Goal: Entertainment & Leisure: Consume media (video, audio)

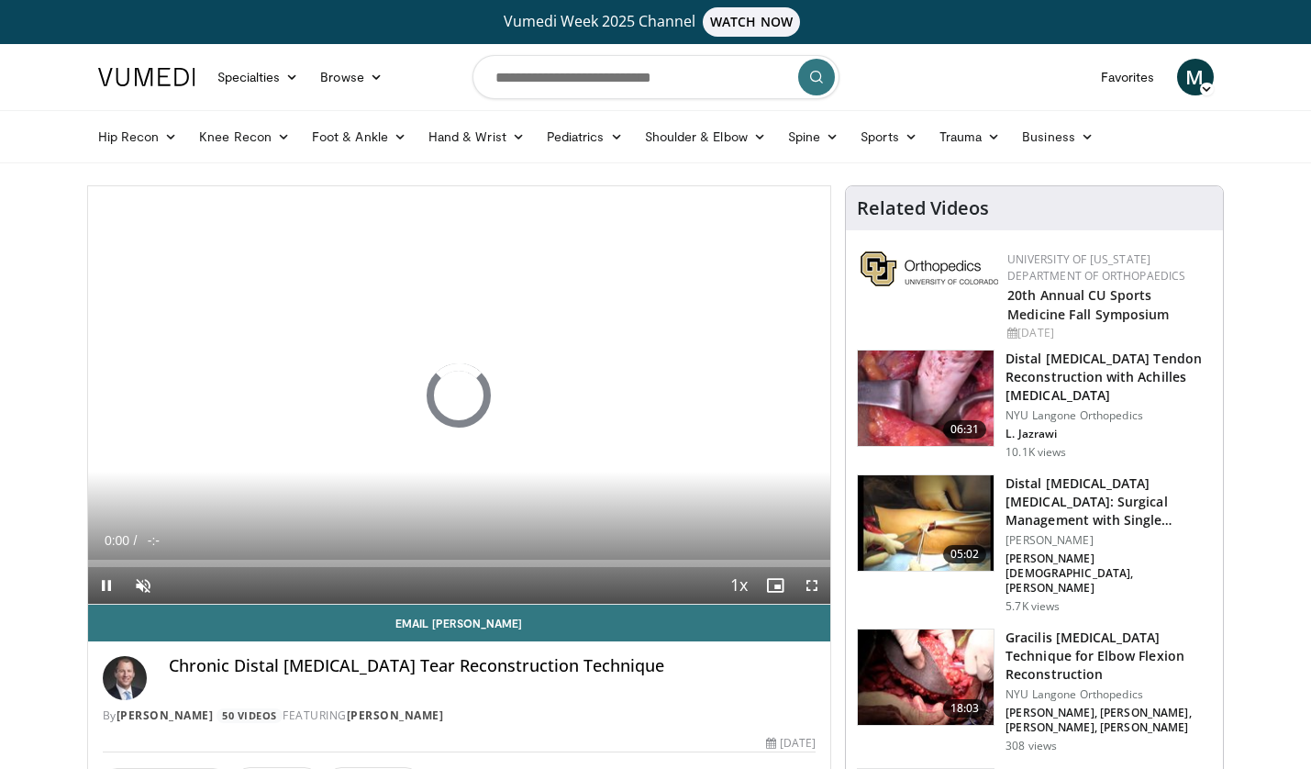
scroll to position [69, 0]
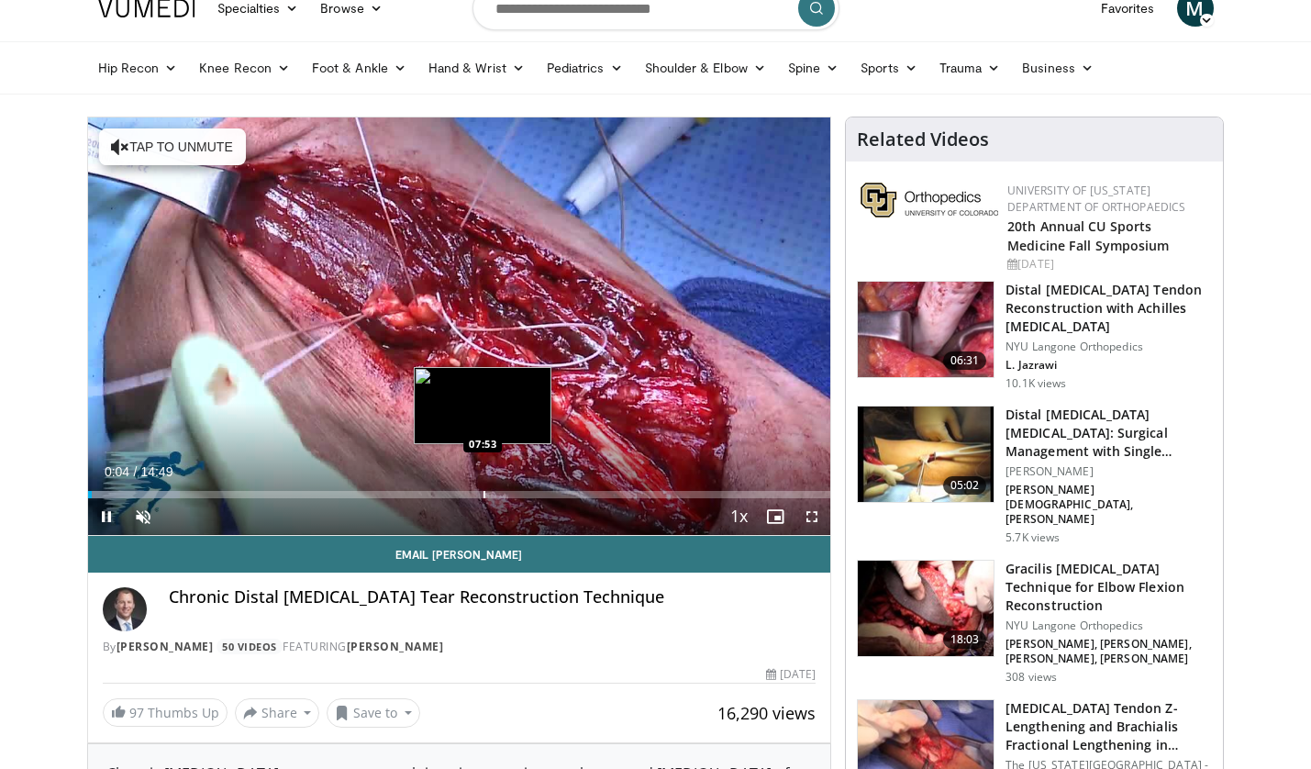
click at [483, 491] on div "Progress Bar" at bounding box center [484, 494] width 2 height 7
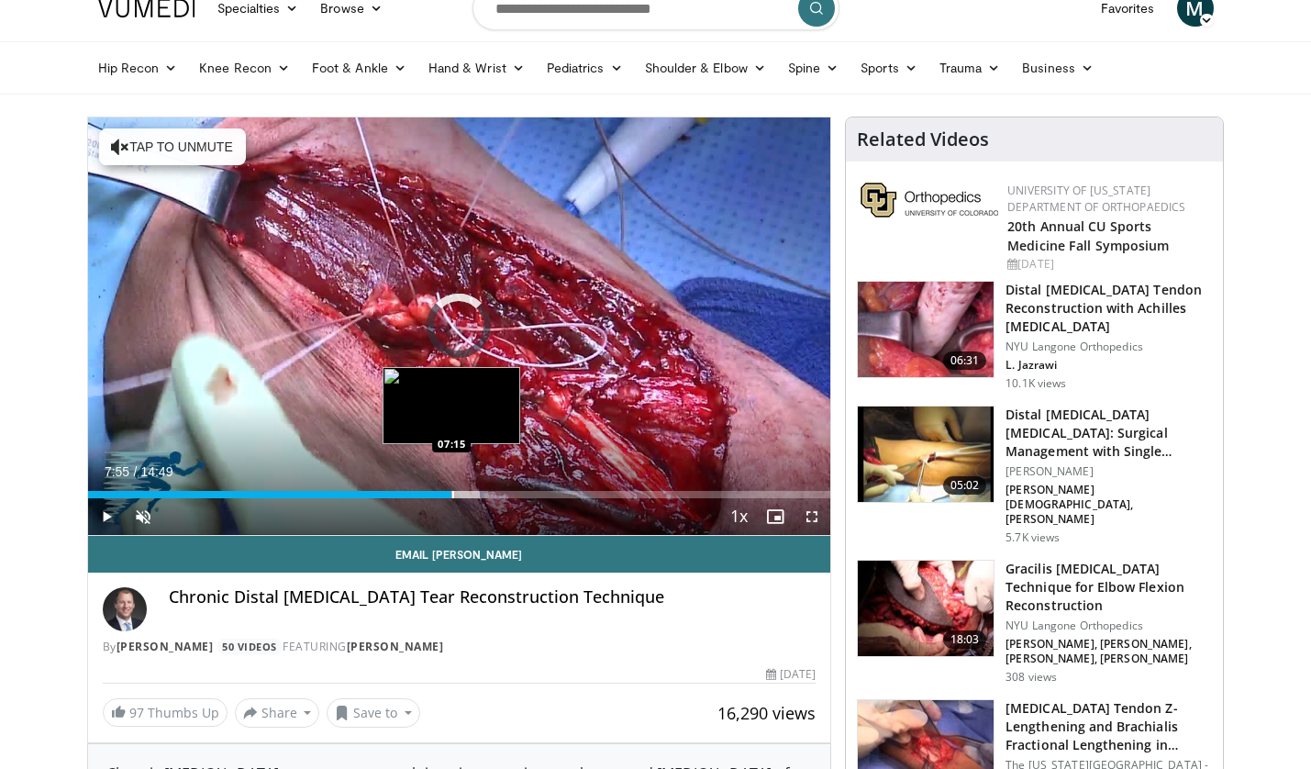
click at [452, 494] on div "Progress Bar" at bounding box center [453, 494] width 2 height 7
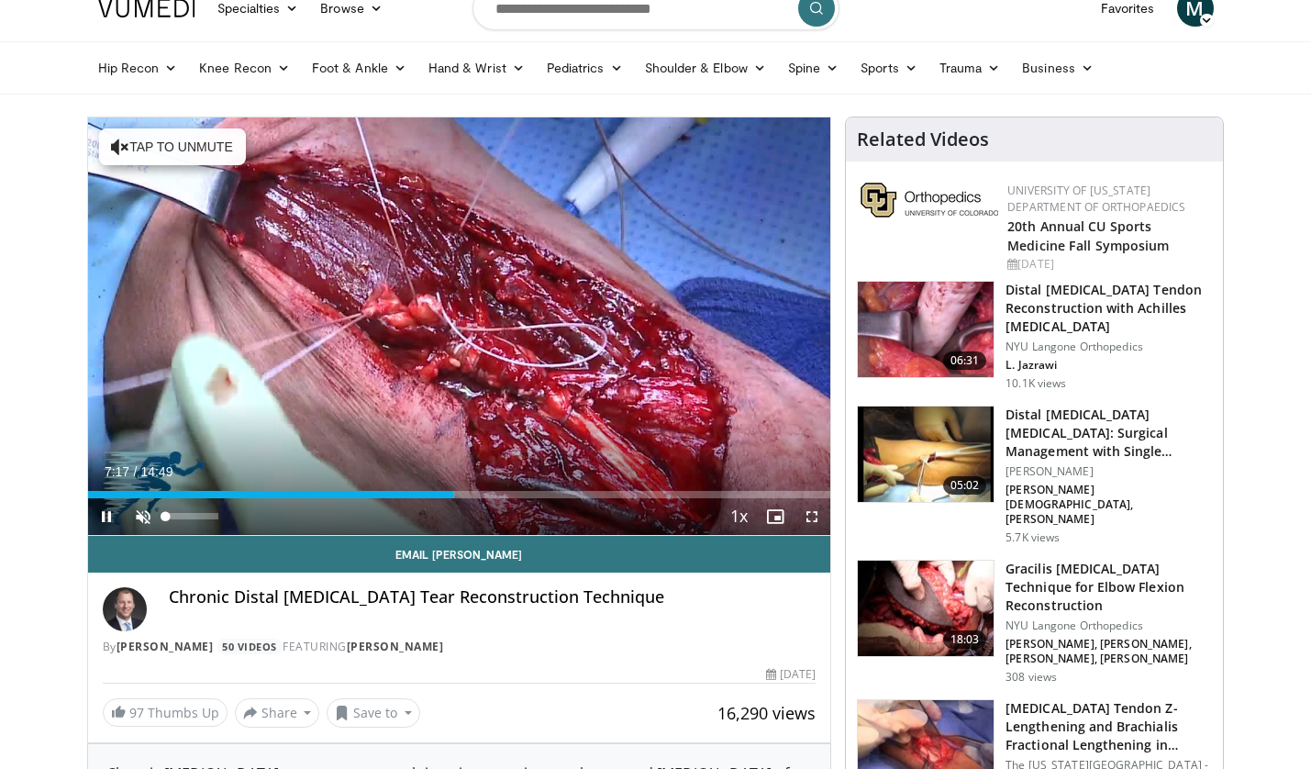
click at [146, 515] on span "Video Player" at bounding box center [143, 516] width 37 height 37
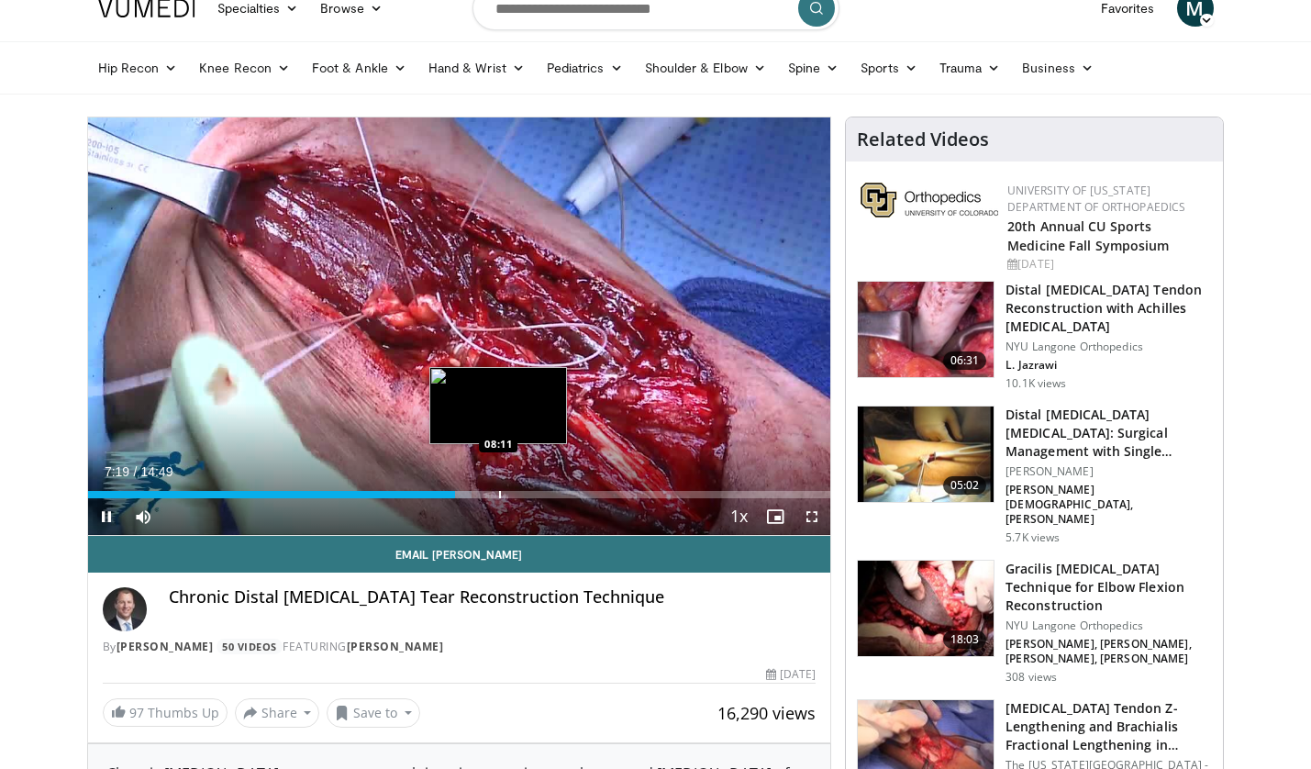
click at [497, 488] on div "Loaded : 51.71% 07:19 08:11" at bounding box center [459, 489] width 743 height 17
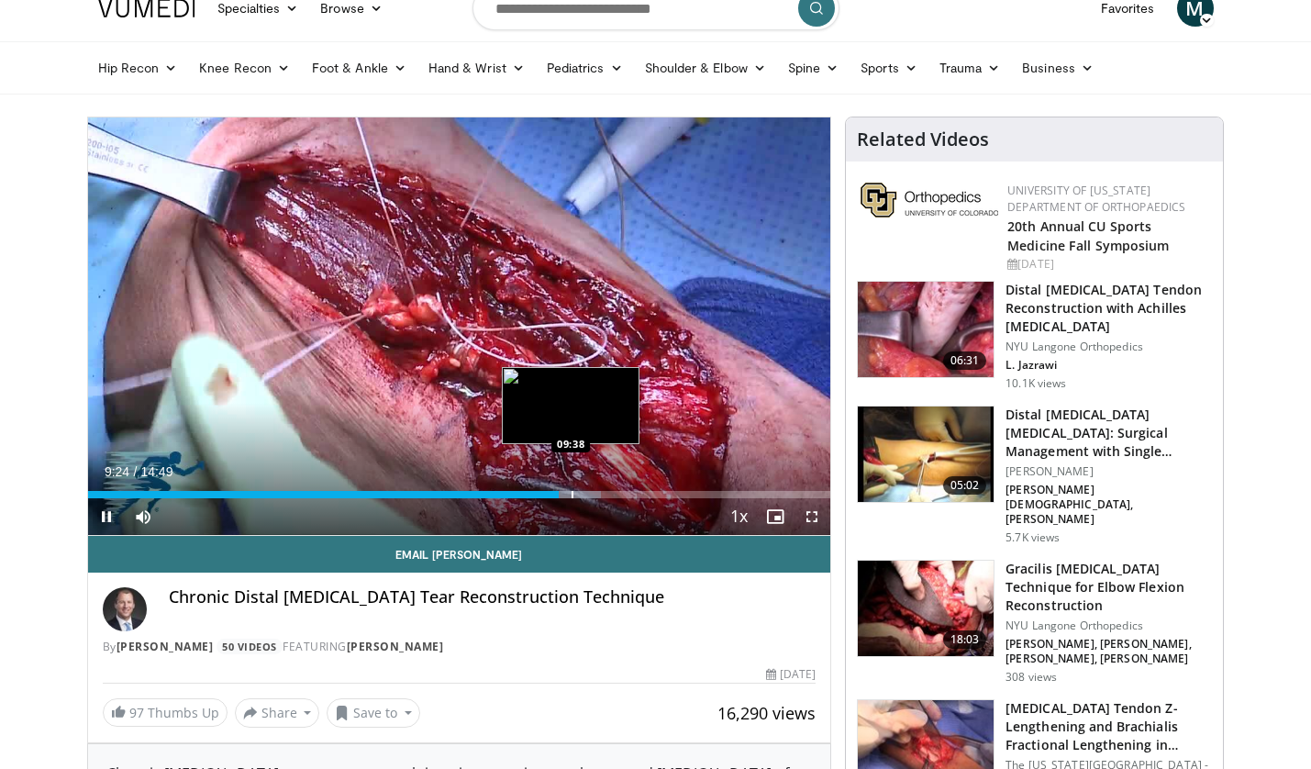
click at [572, 494] on div "Progress Bar" at bounding box center [573, 494] width 2 height 7
click at [601, 493] on div "Progress Bar" at bounding box center [602, 494] width 2 height 7
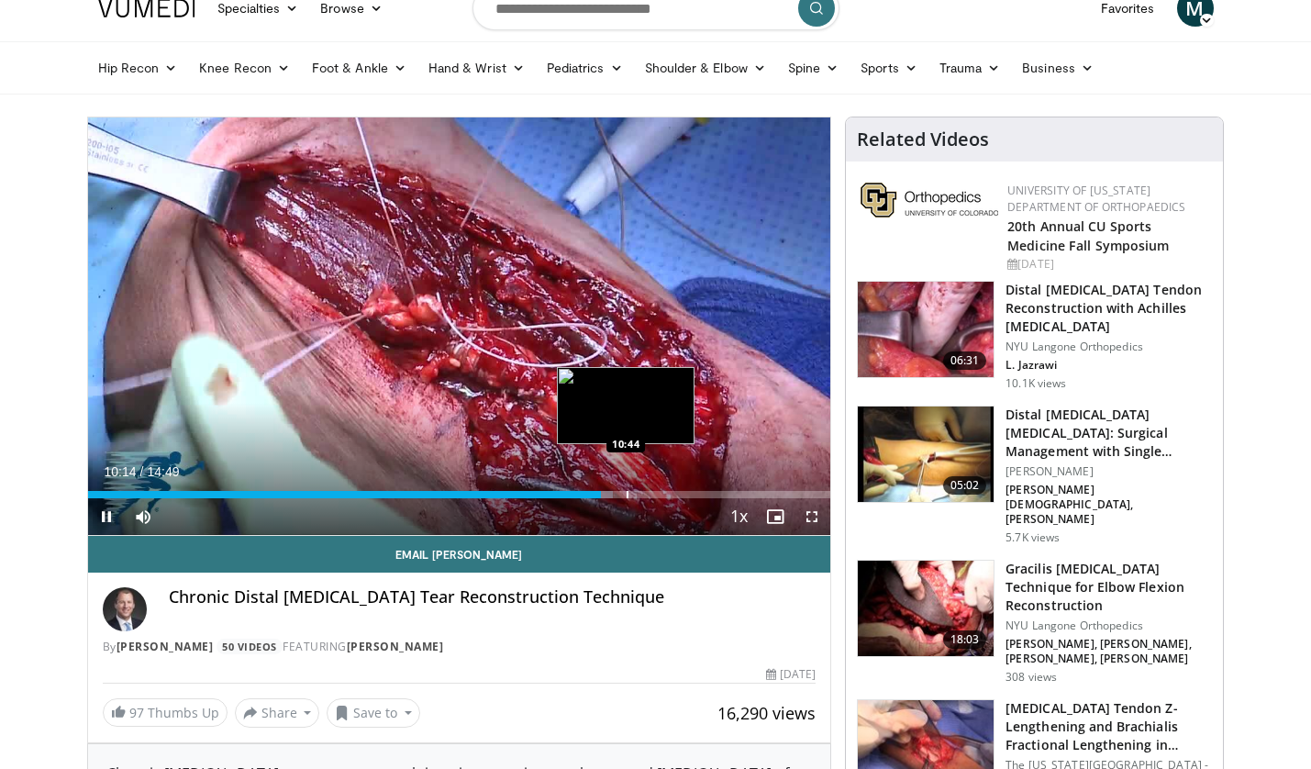
click at [627, 494] on div "Progress Bar" at bounding box center [628, 494] width 2 height 7
click at [652, 494] on div "Progress Bar" at bounding box center [653, 494] width 2 height 7
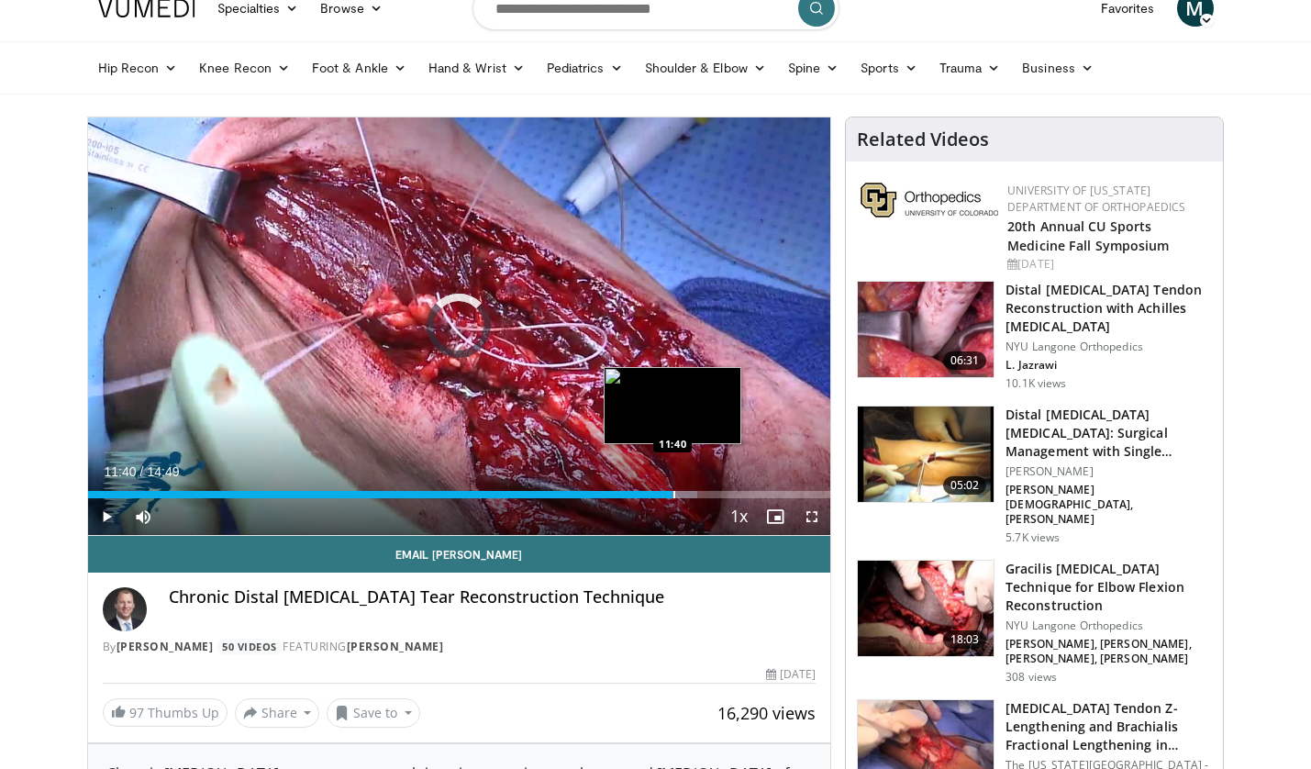
click at [673, 494] on div "Progress Bar" at bounding box center [674, 494] width 2 height 7
click at [694, 492] on div "Progress Bar" at bounding box center [695, 494] width 2 height 7
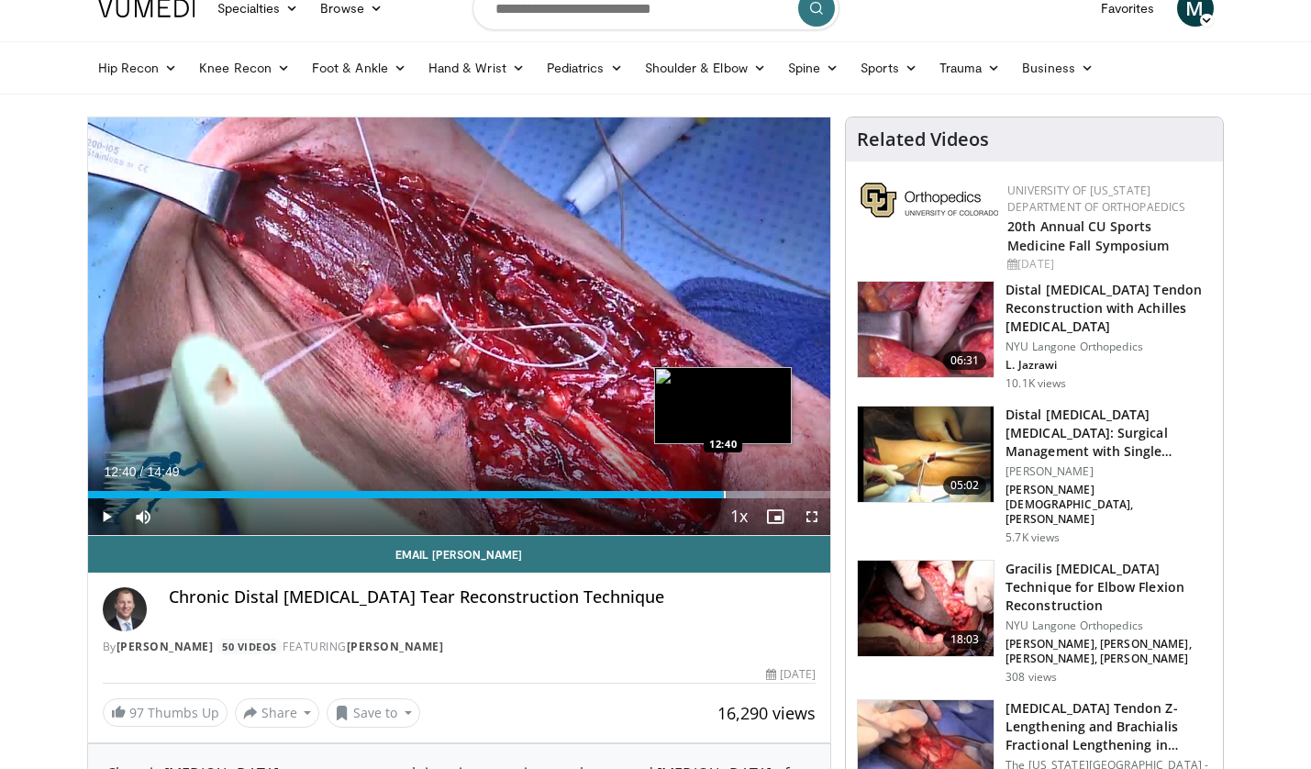
click at [724, 494] on div "Progress Bar" at bounding box center [725, 494] width 2 height 7
click at [741, 493] on div "Progress Bar" at bounding box center [742, 494] width 2 height 7
click at [706, 493] on div "Loaded : 93.31% 13:02 12:21" at bounding box center [459, 494] width 743 height 7
click at [698, 491] on div "Progress Bar" at bounding box center [699, 494] width 2 height 7
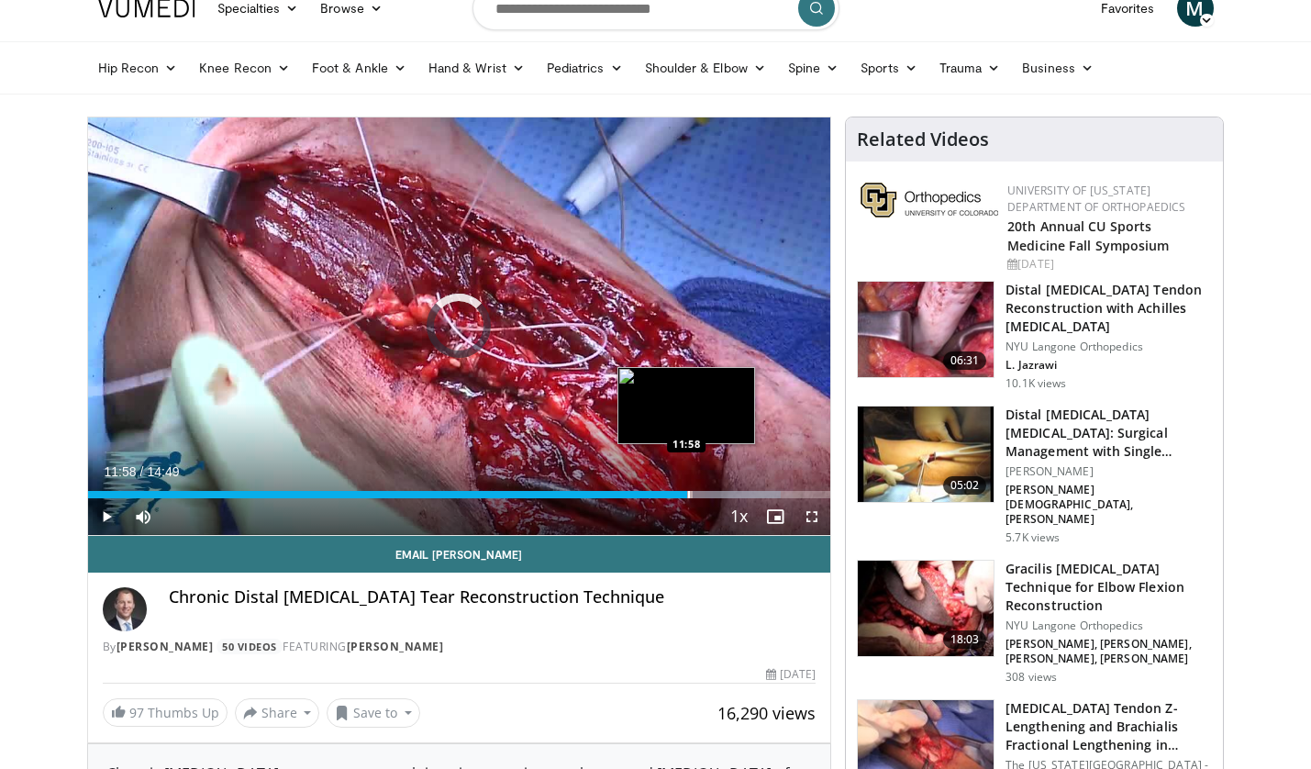
click at [688, 496] on div "Progress Bar" at bounding box center [689, 494] width 2 height 7
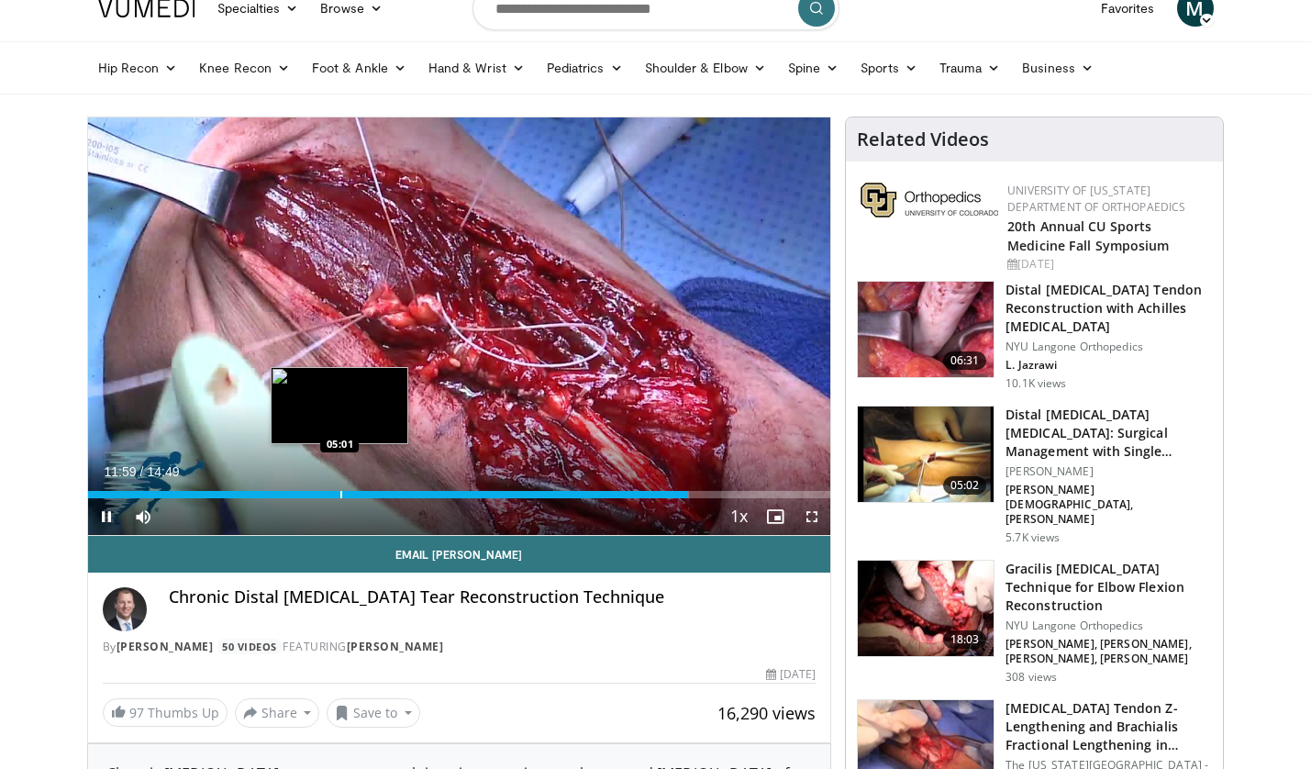
click at [336, 492] on div "Loaded : 80.95% 11:59 05:01" at bounding box center [459, 494] width 743 height 7
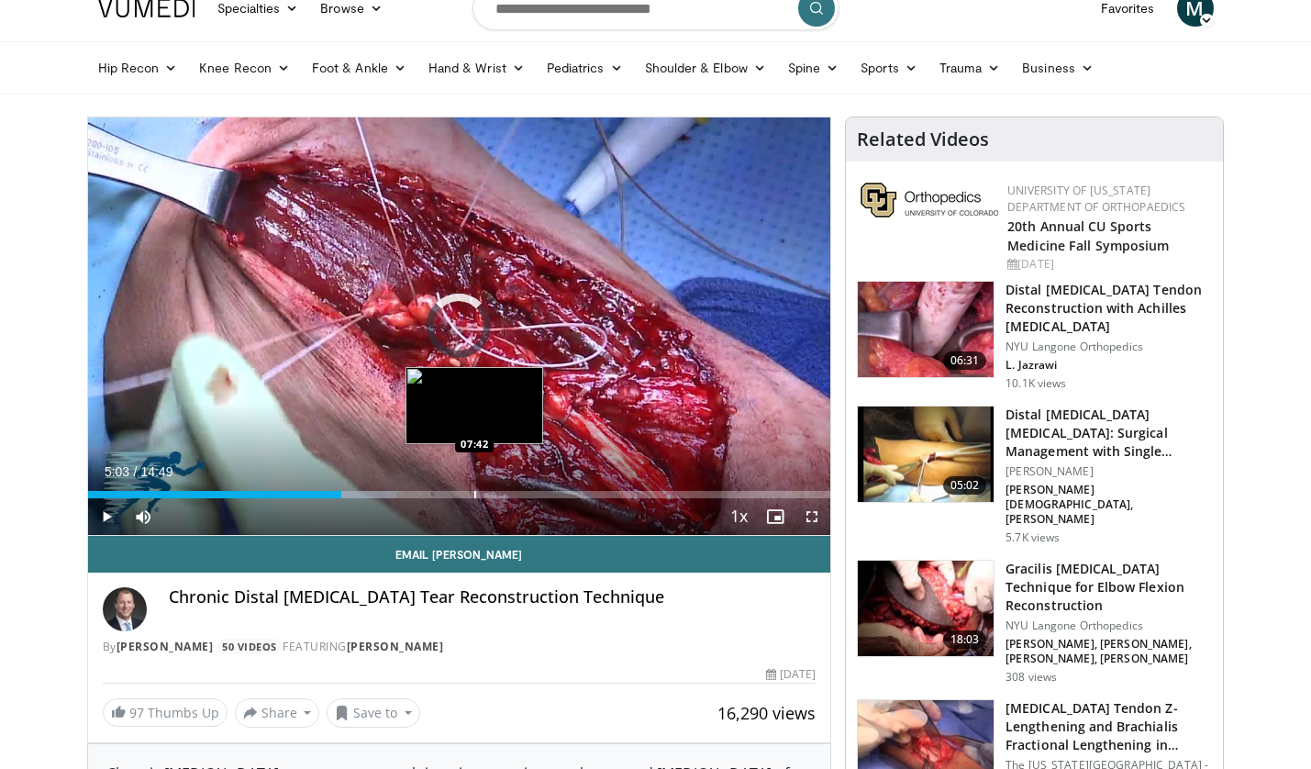
click at [474, 494] on div "Progress Bar" at bounding box center [475, 494] width 2 height 7
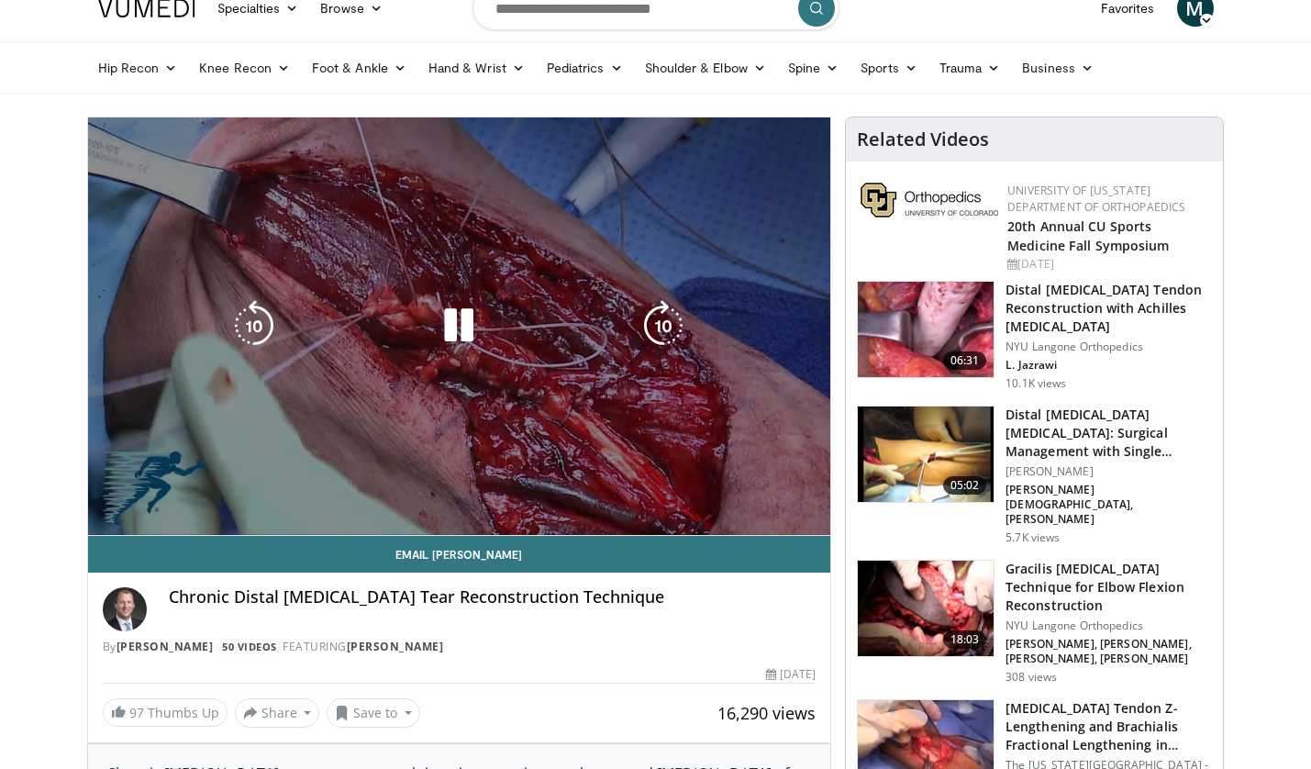
click at [461, 494] on video-js "**********" at bounding box center [459, 326] width 743 height 418
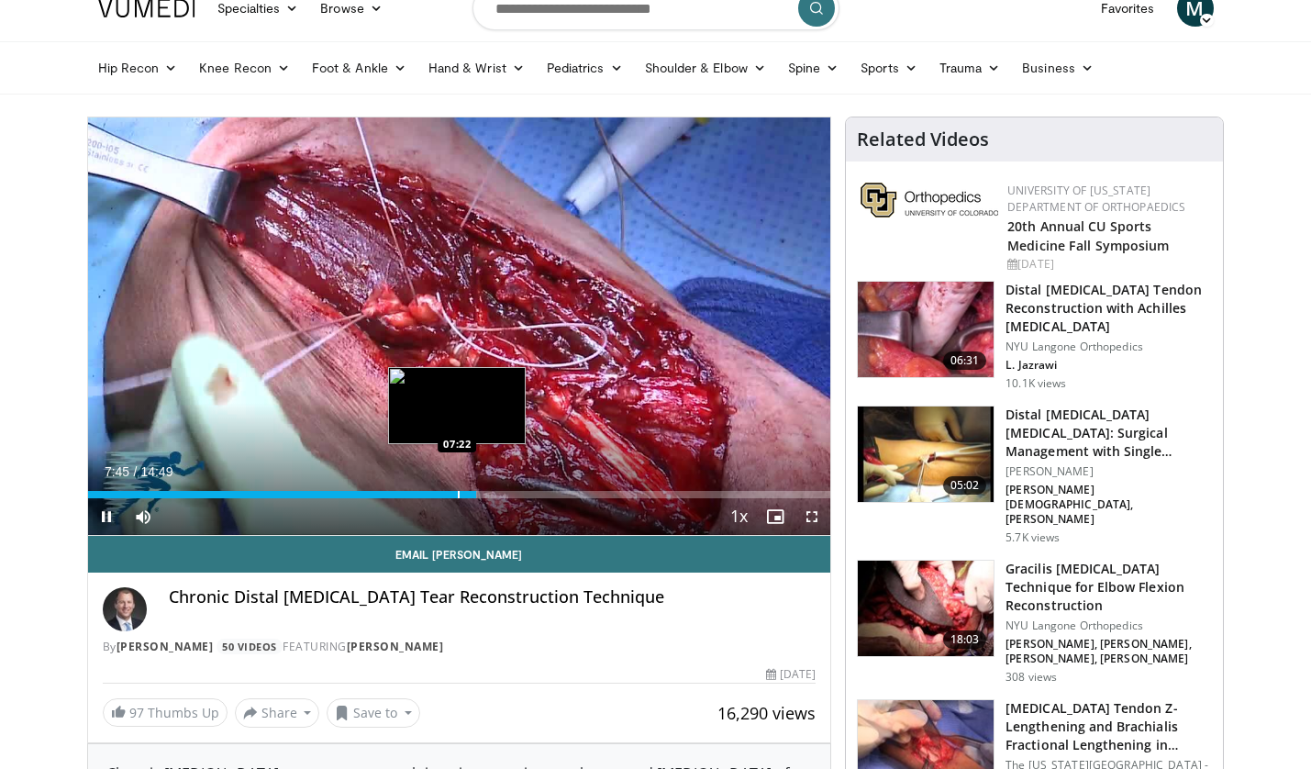
click at [458, 494] on div "Progress Bar" at bounding box center [459, 494] width 2 height 7
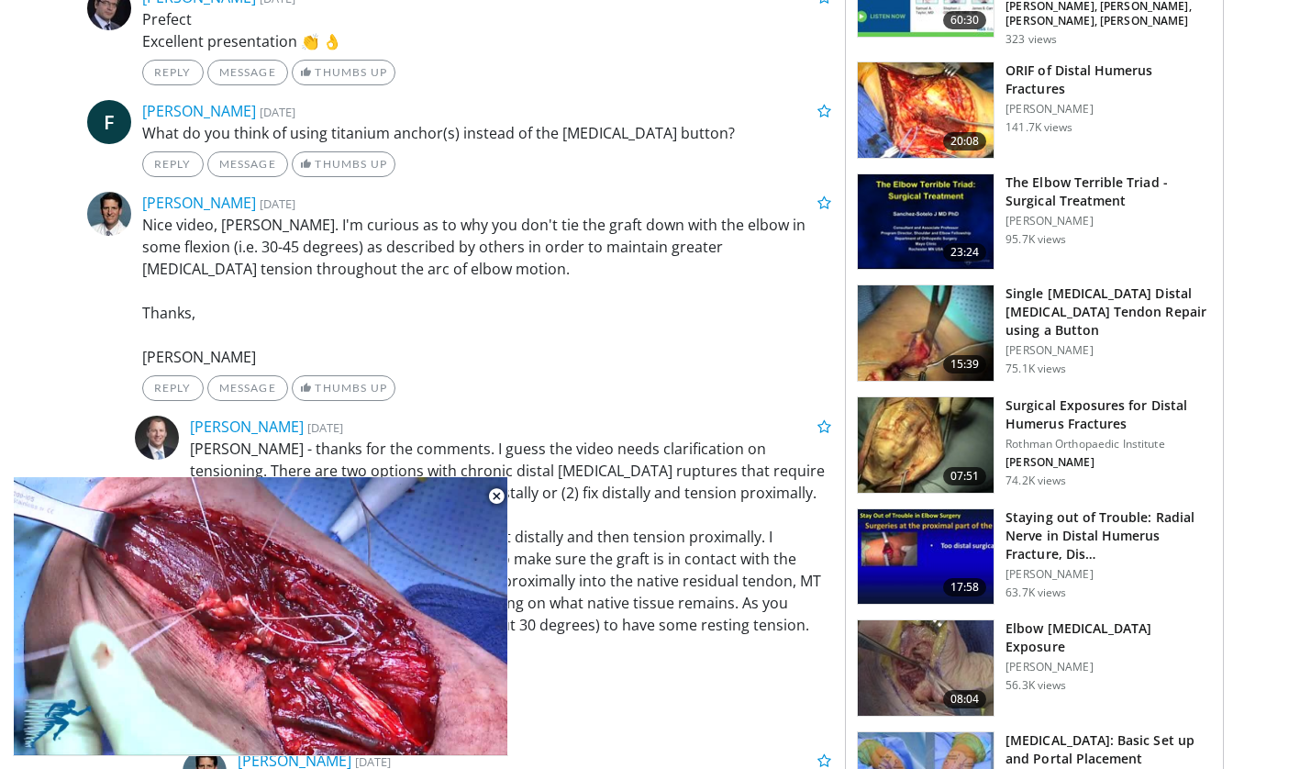
scroll to position [1108, 0]
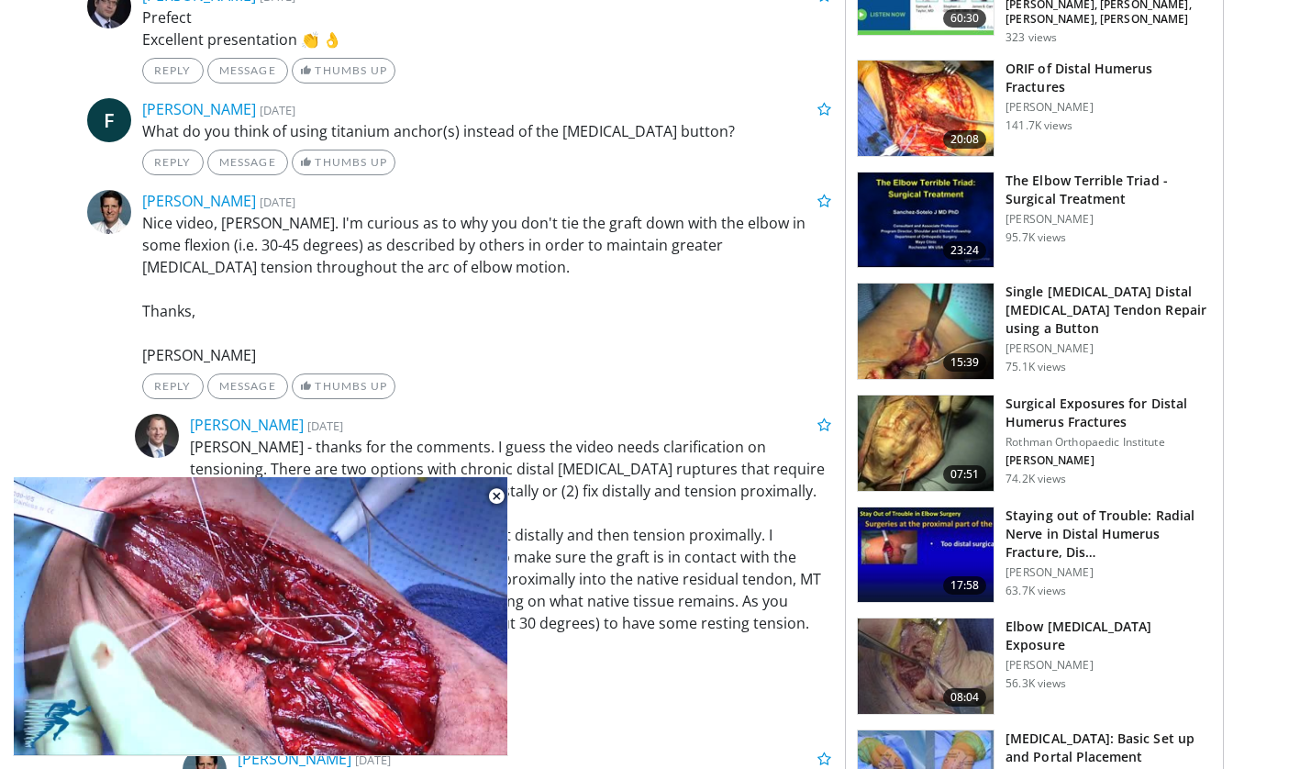
click at [959, 283] on img at bounding box center [926, 330] width 136 height 95
click at [1053, 283] on h3 "Single [MEDICAL_DATA] Distal [MEDICAL_DATA] Tendon Repair using a Button" at bounding box center [1108, 310] width 206 height 55
click at [935, 283] on img at bounding box center [926, 330] width 136 height 95
click at [1057, 283] on h3 "Single [MEDICAL_DATA] Distal [MEDICAL_DATA] Tendon Repair using a Button" at bounding box center [1108, 310] width 206 height 55
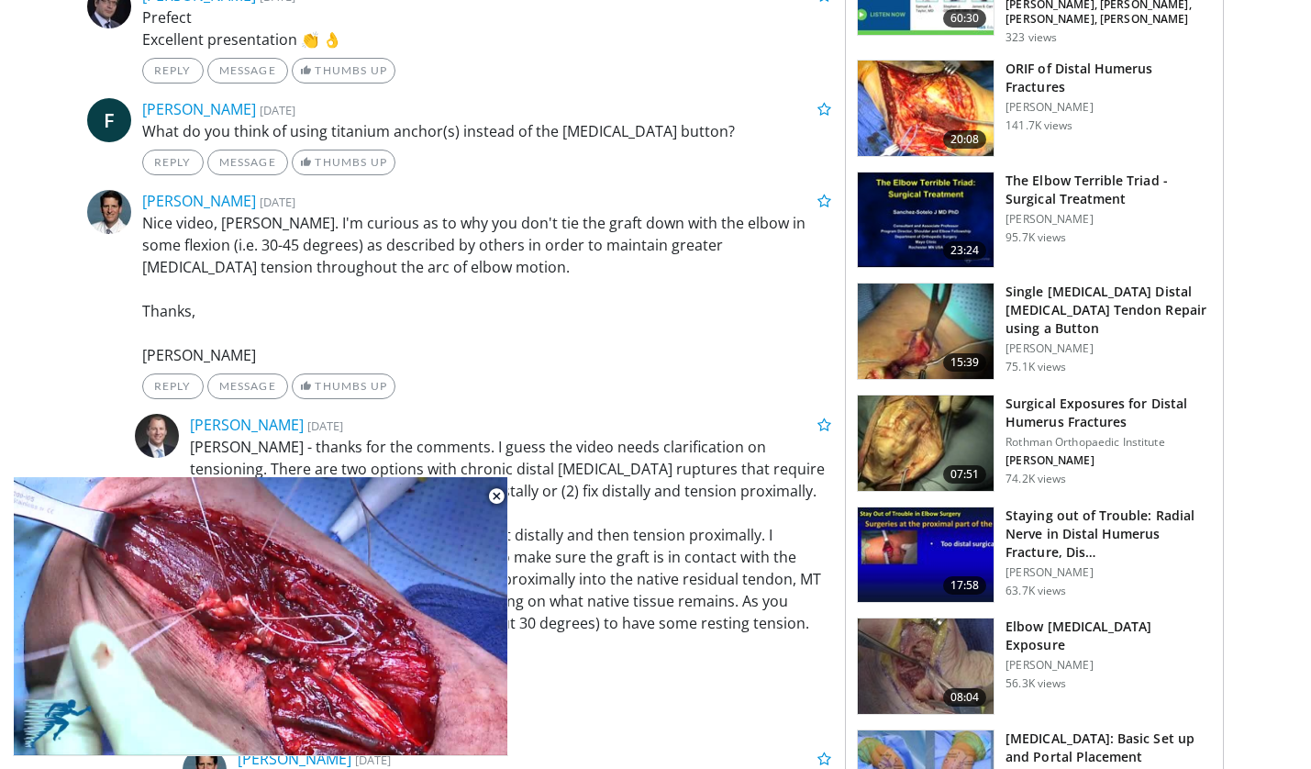
click at [283, 630] on icon "Video Player" at bounding box center [260, 616] width 51 height 51
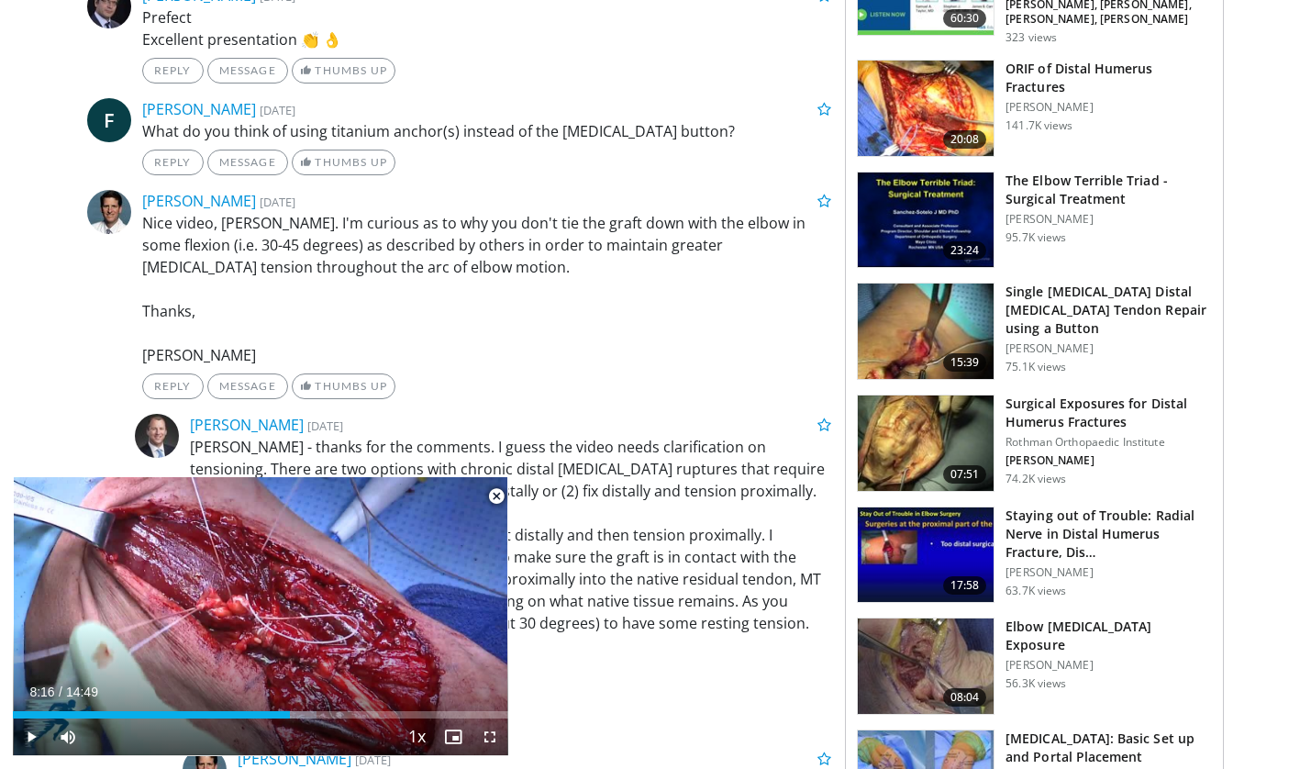
click at [494, 500] on span "Video Player" at bounding box center [496, 496] width 37 height 37
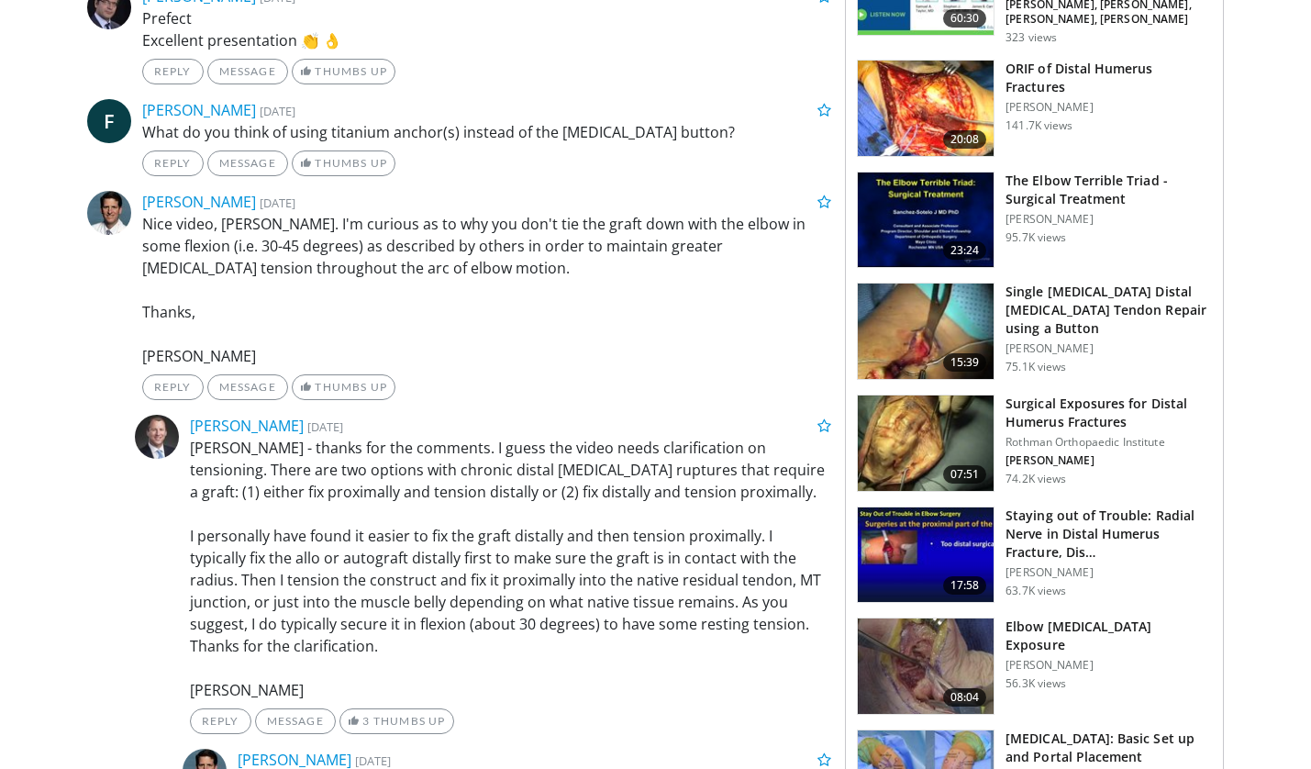
scroll to position [1327, 0]
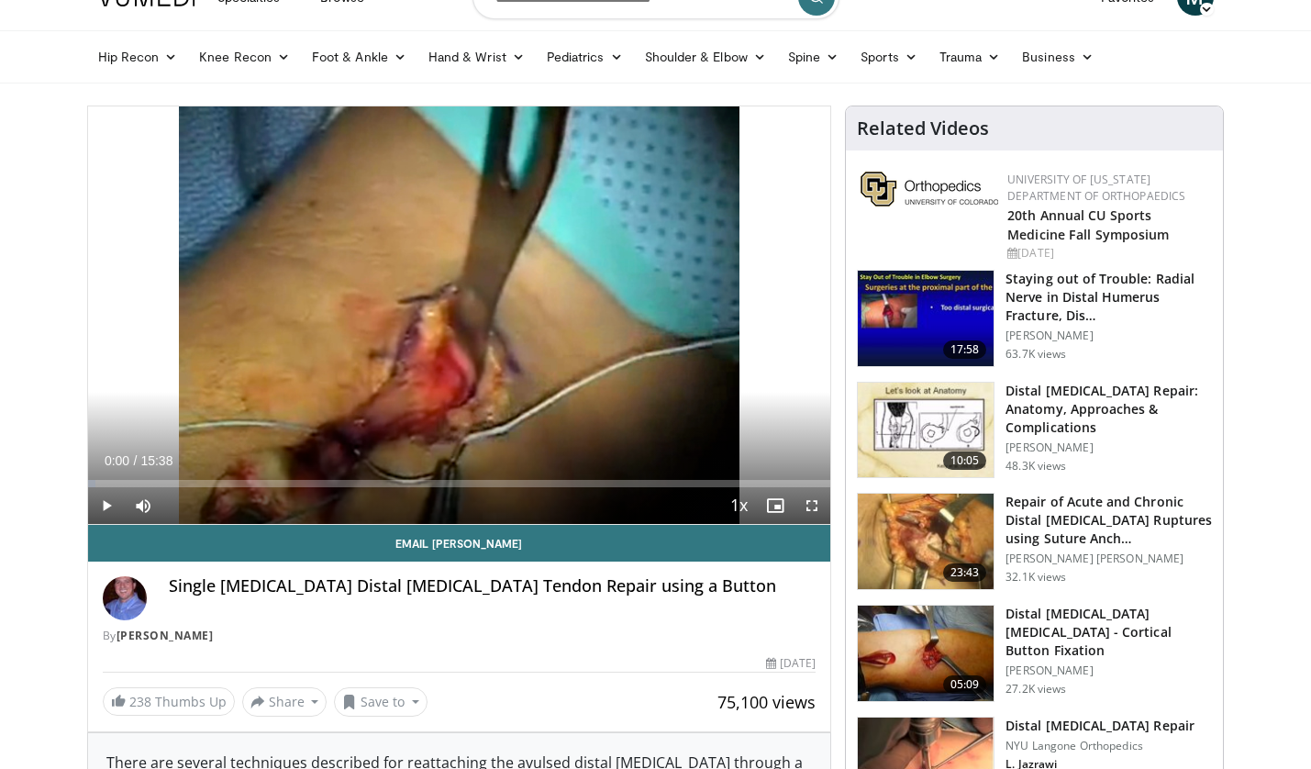
scroll to position [104, 0]
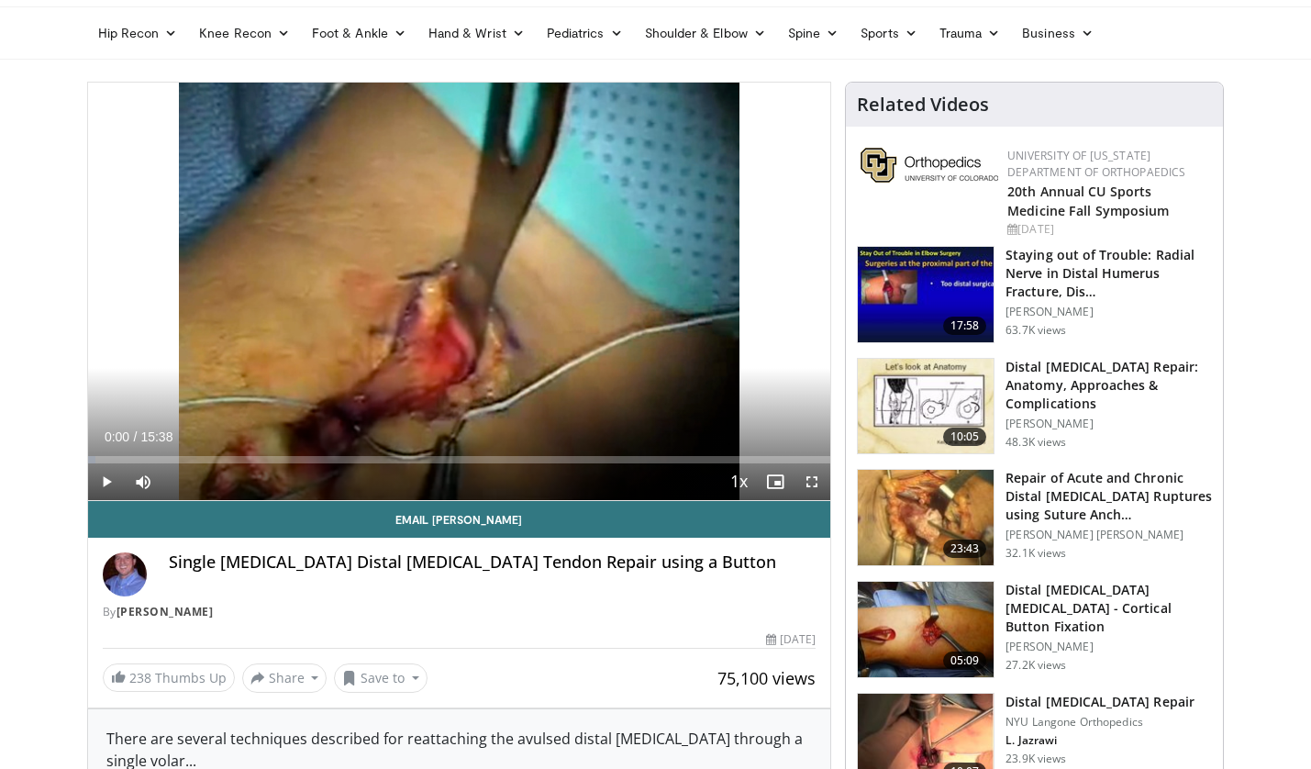
click at [102, 481] on span "Video Player" at bounding box center [106, 481] width 37 height 37
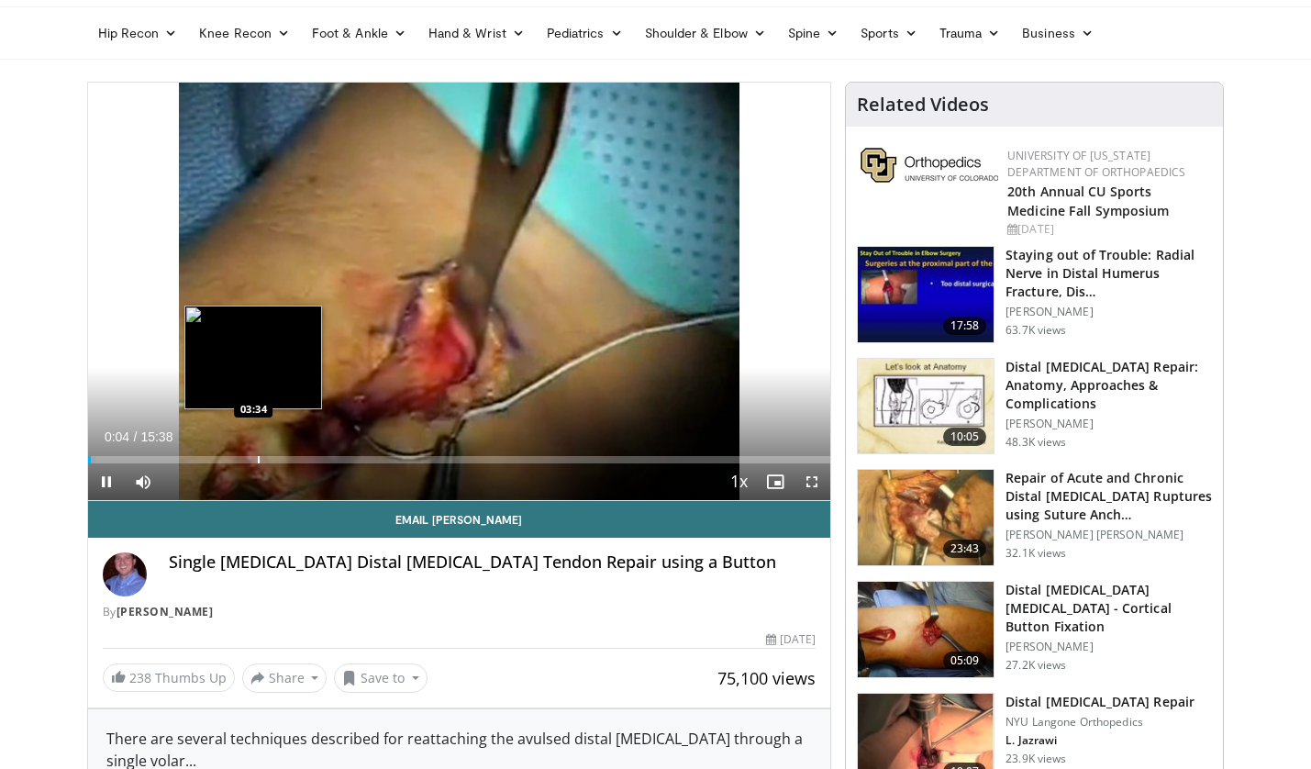
click at [258, 458] on div "Progress Bar" at bounding box center [259, 459] width 2 height 7
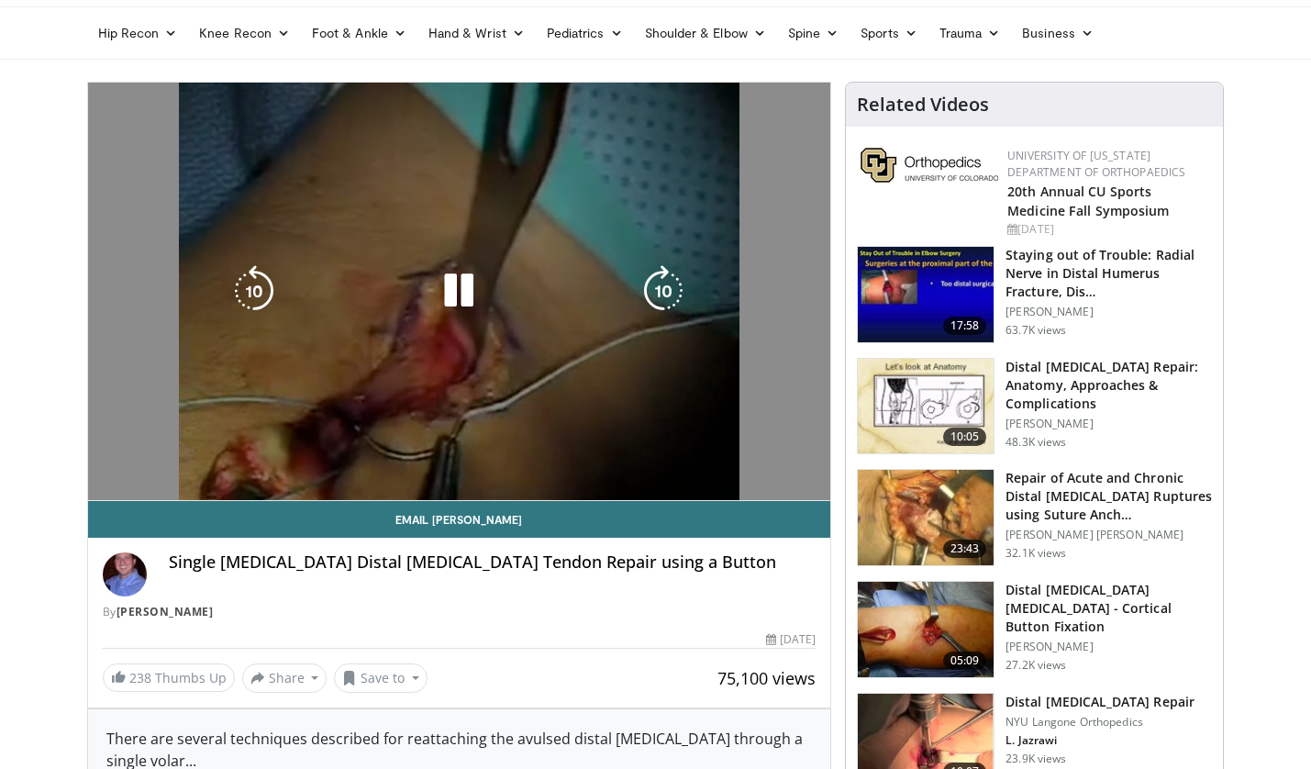
click at [270, 459] on div "10 seconds Tap to unmute" at bounding box center [459, 291] width 743 height 417
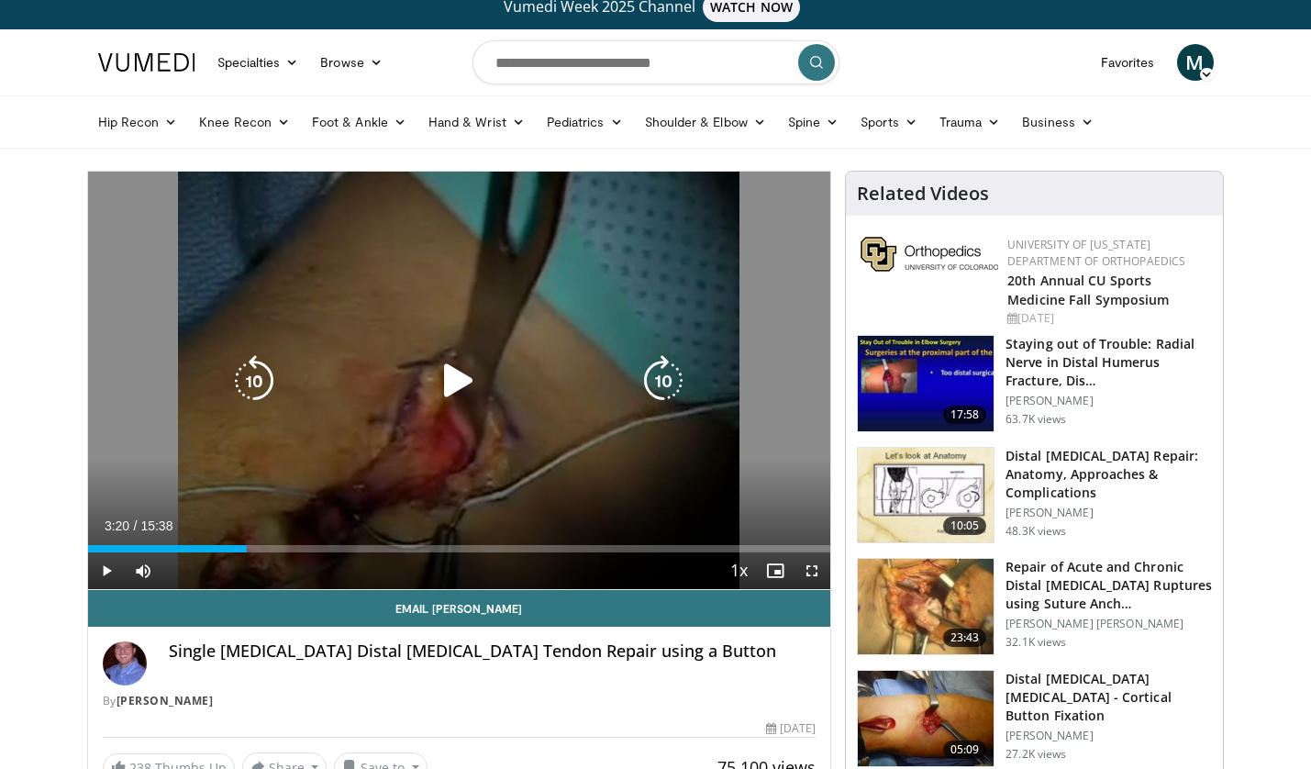
scroll to position [13, 0]
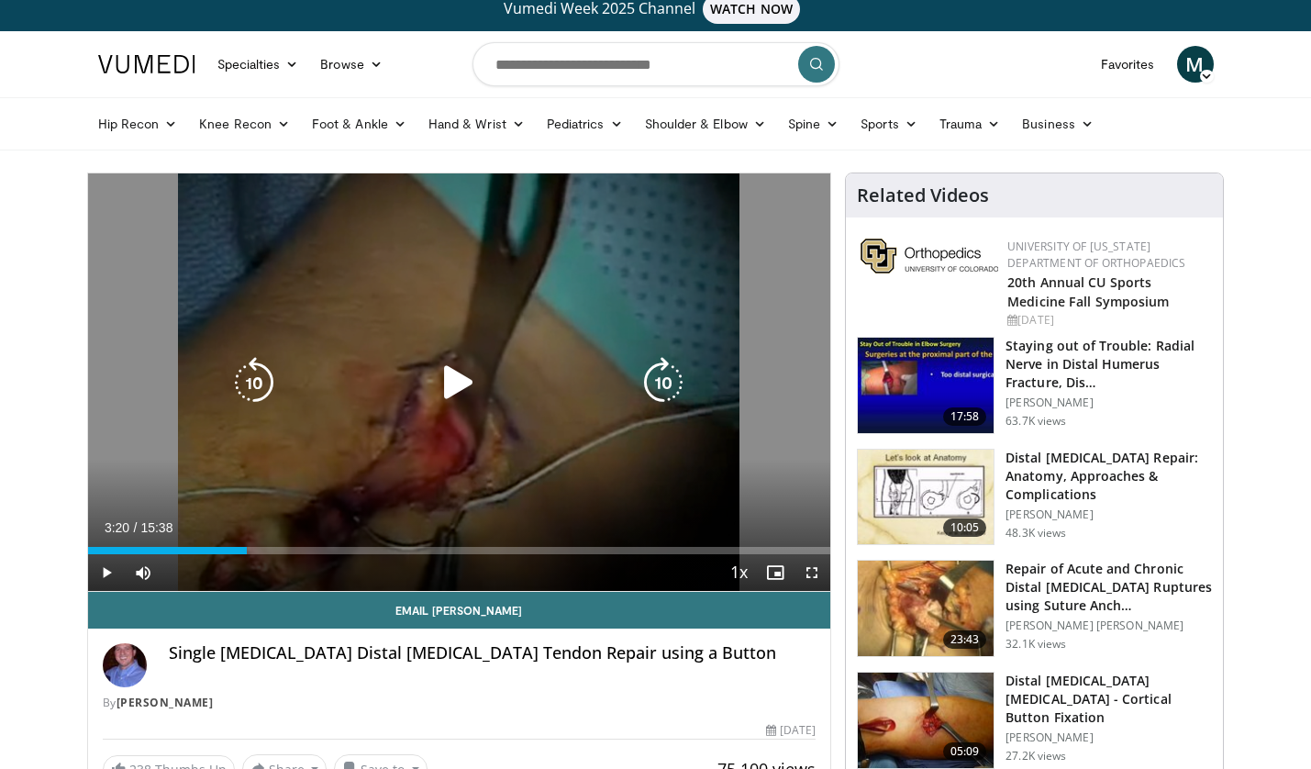
click at [465, 374] on icon "Video Player" at bounding box center [458, 382] width 51 height 51
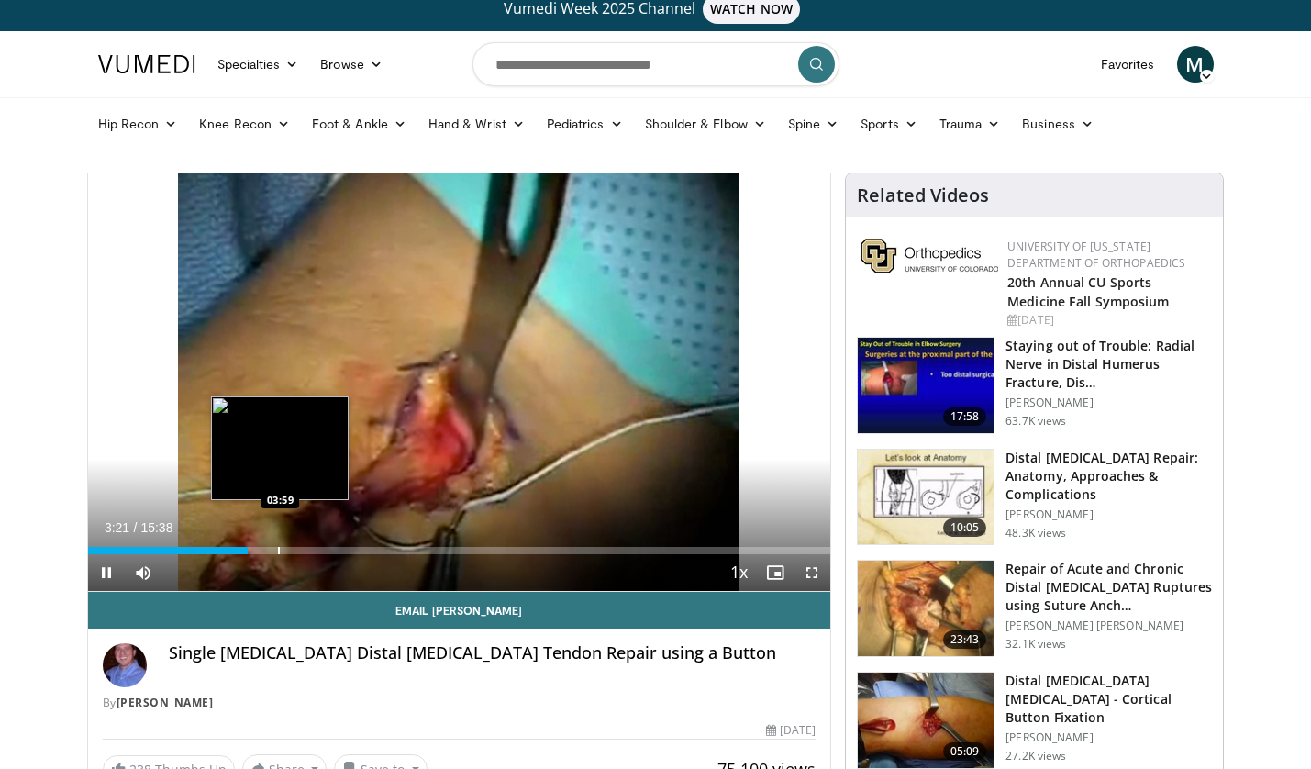
click at [283, 545] on div "Loaded : 21.33% 03:21 03:59" at bounding box center [459, 545] width 743 height 17
